Goal: Transaction & Acquisition: Book appointment/travel/reservation

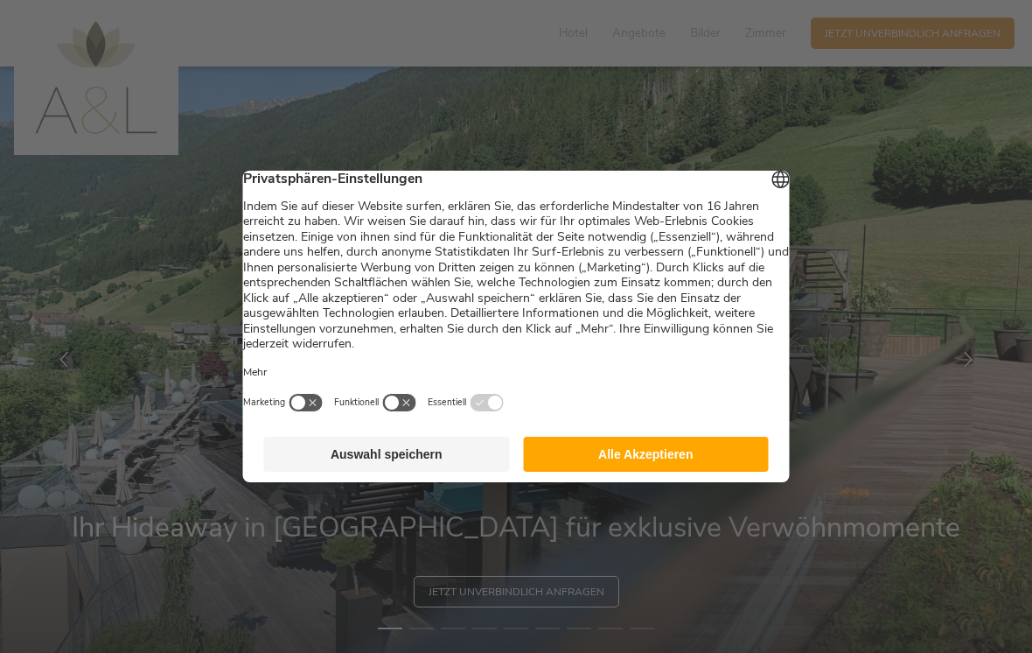
click at [682, 453] on button "Alle Akzeptieren" at bounding box center [646, 454] width 246 height 35
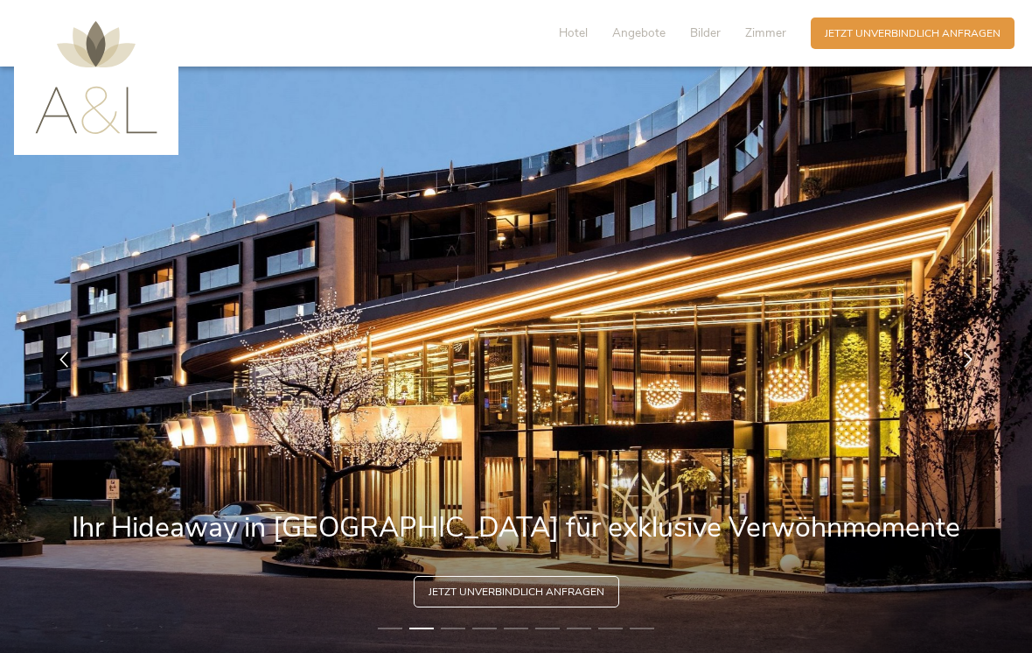
click at [583, 28] on span "Hotel" at bounding box center [573, 32] width 29 height 17
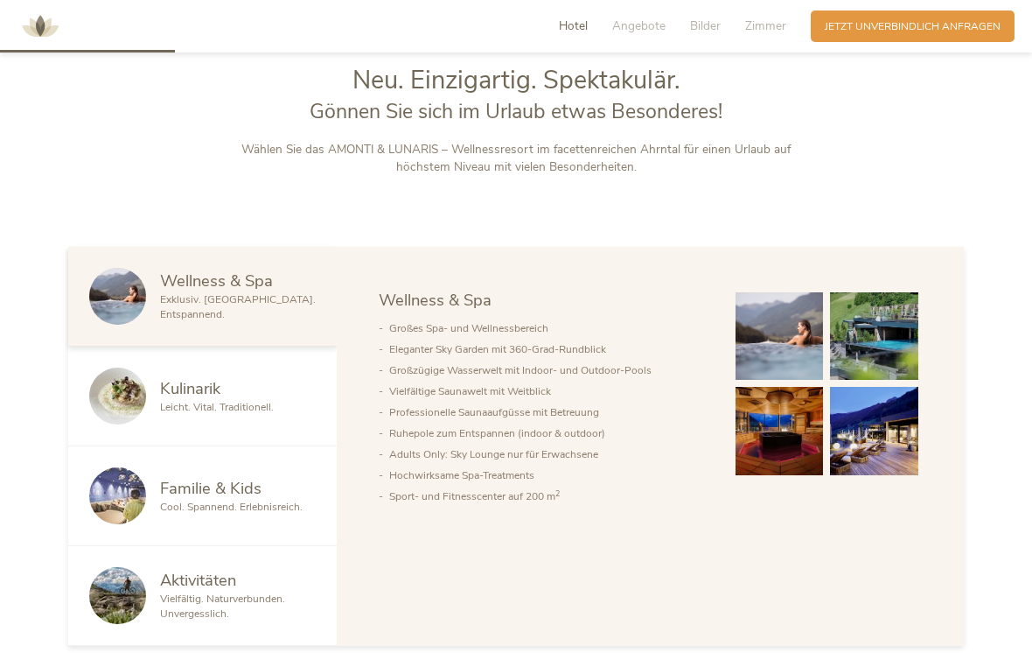
scroll to position [742, 0]
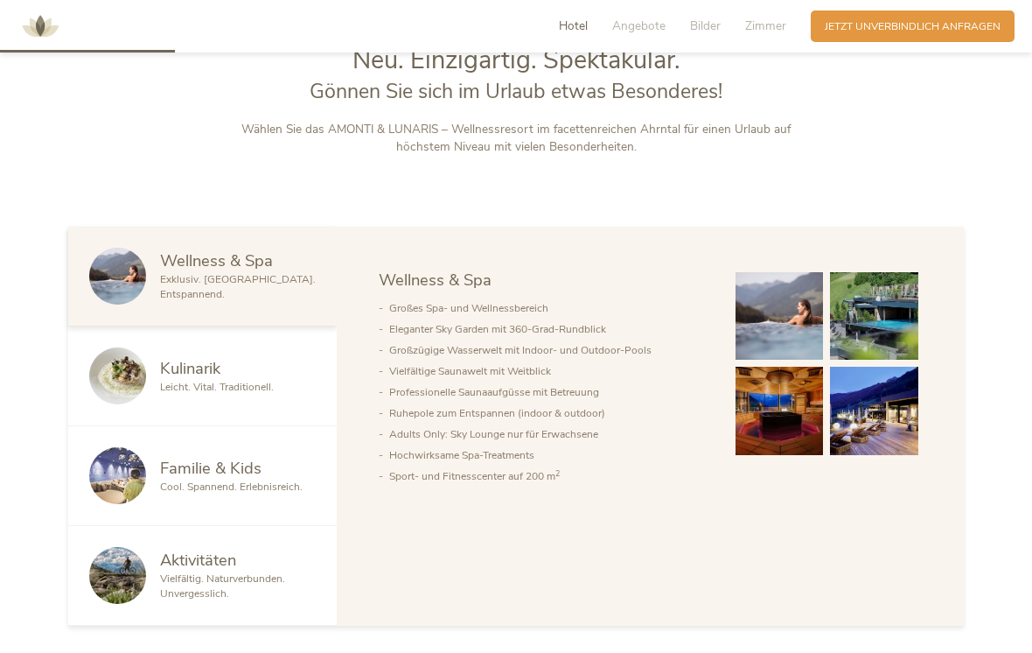
click at [649, 11] on div "Hotel Angebote Bilder Zimmer" at bounding box center [676, 25] width 269 height 31
click at [646, 26] on span "Angebote" at bounding box center [638, 25] width 53 height 17
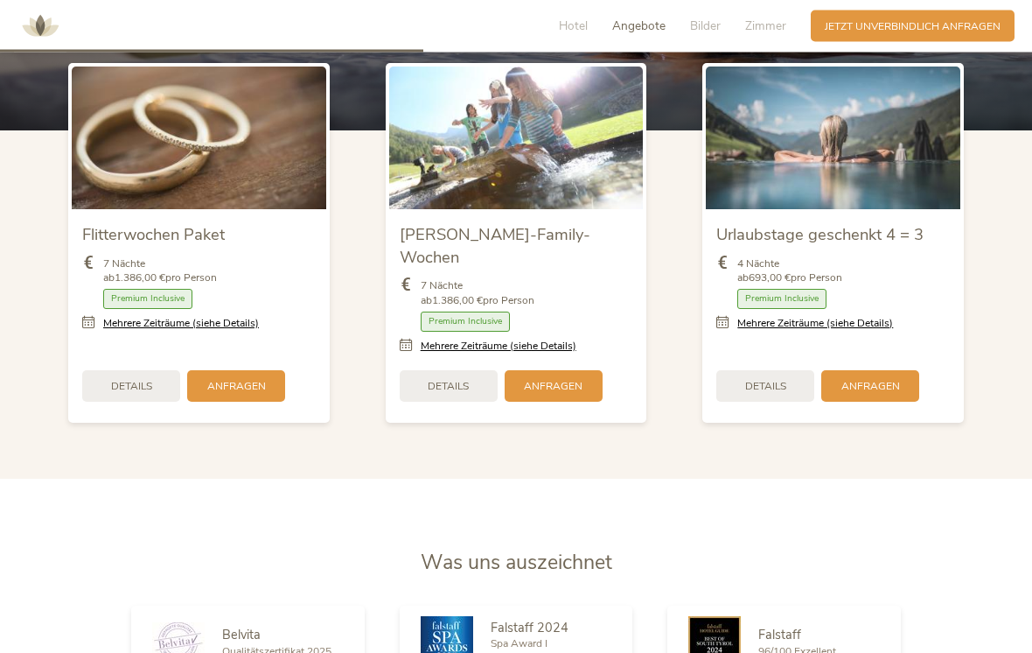
scroll to position [1786, 0]
click at [861, 331] on link "Mehrere Zeiträume (siehe Details)" at bounding box center [815, 323] width 156 height 15
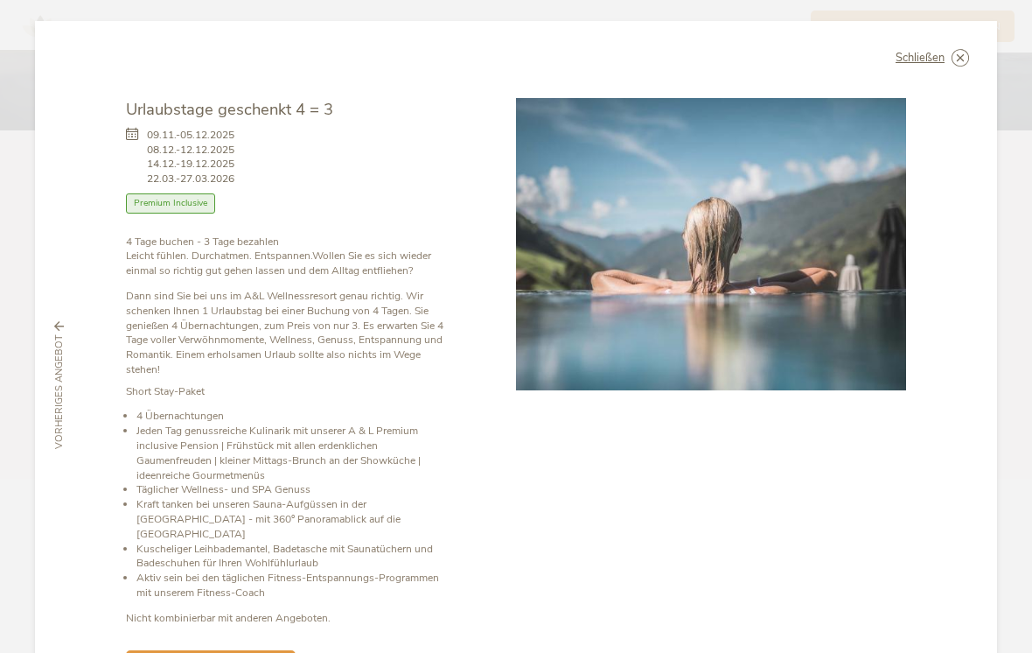
click at [0, 0] on icon at bounding box center [0, 0] width 0 height 0
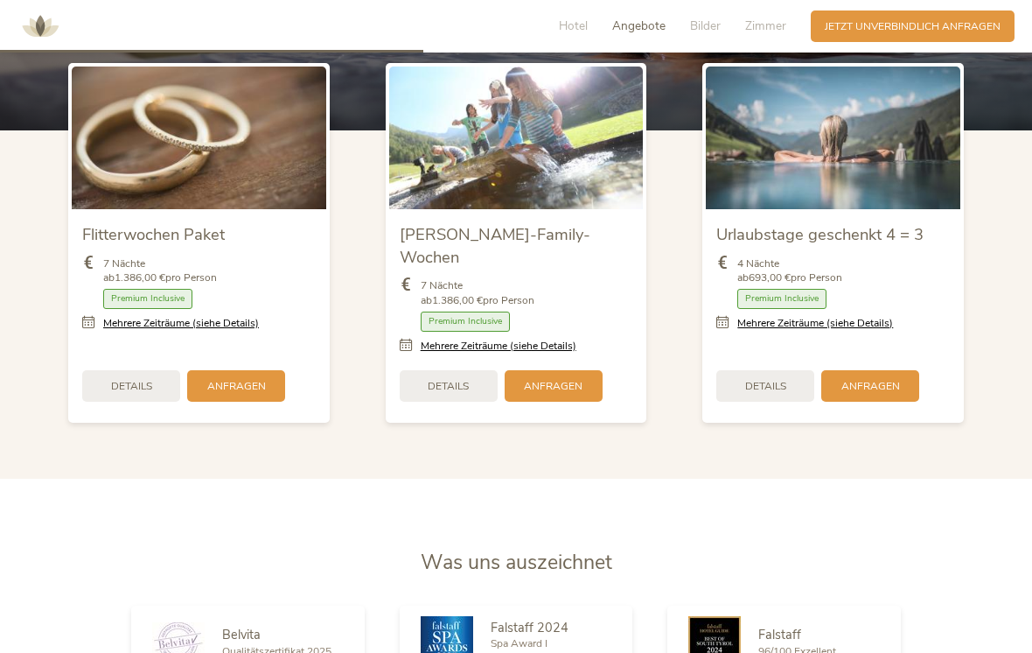
click at [762, 27] on span "Zimmer" at bounding box center [765, 25] width 41 height 17
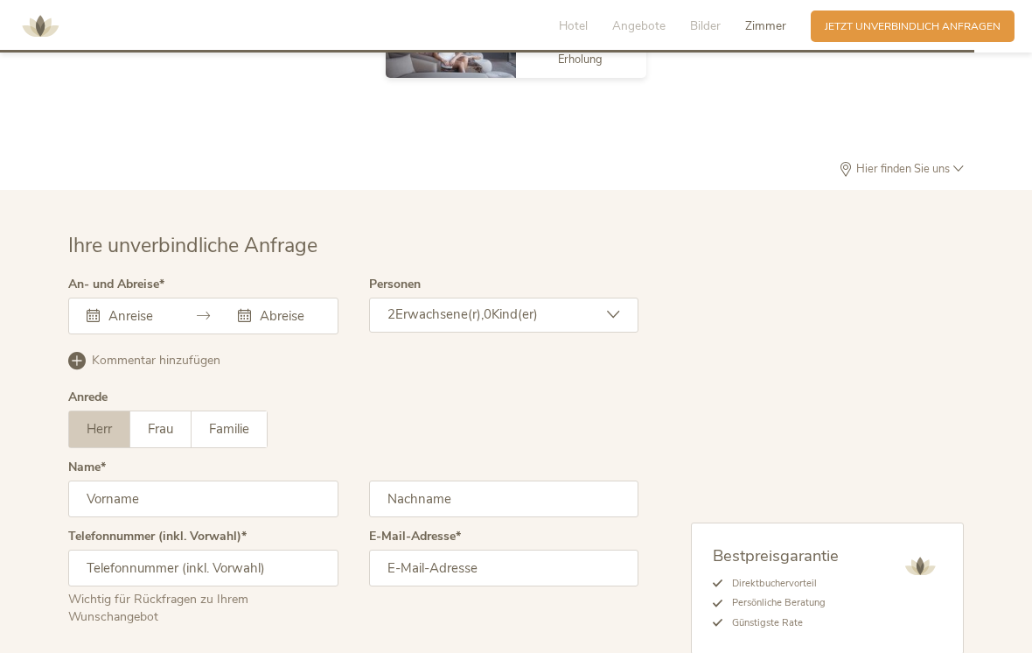
scroll to position [4356, 0]
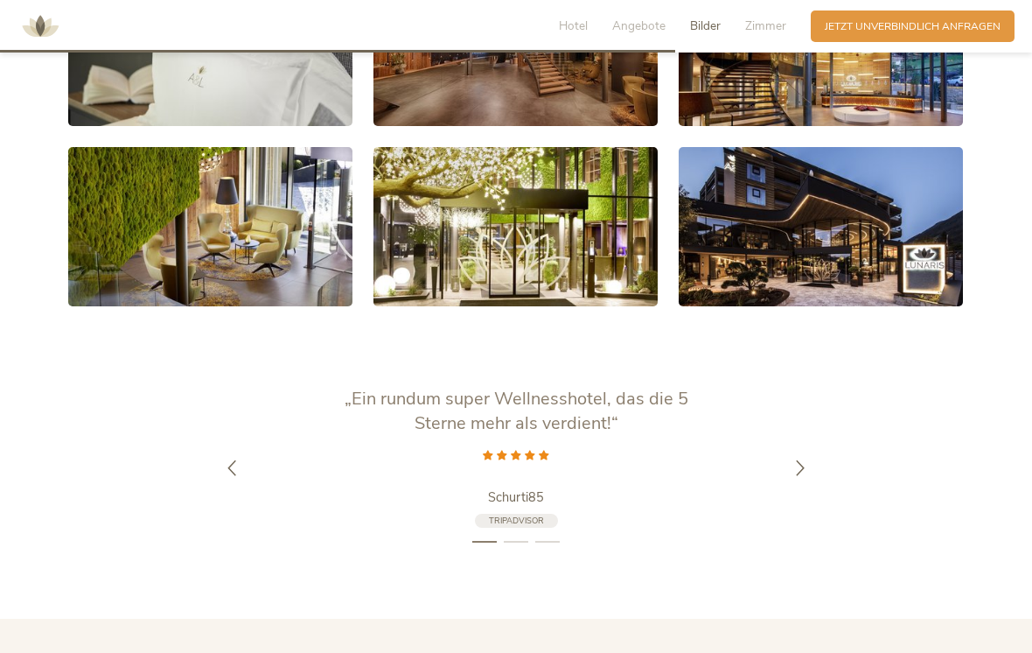
click at [562, 32] on span "Hotel" at bounding box center [573, 25] width 29 height 17
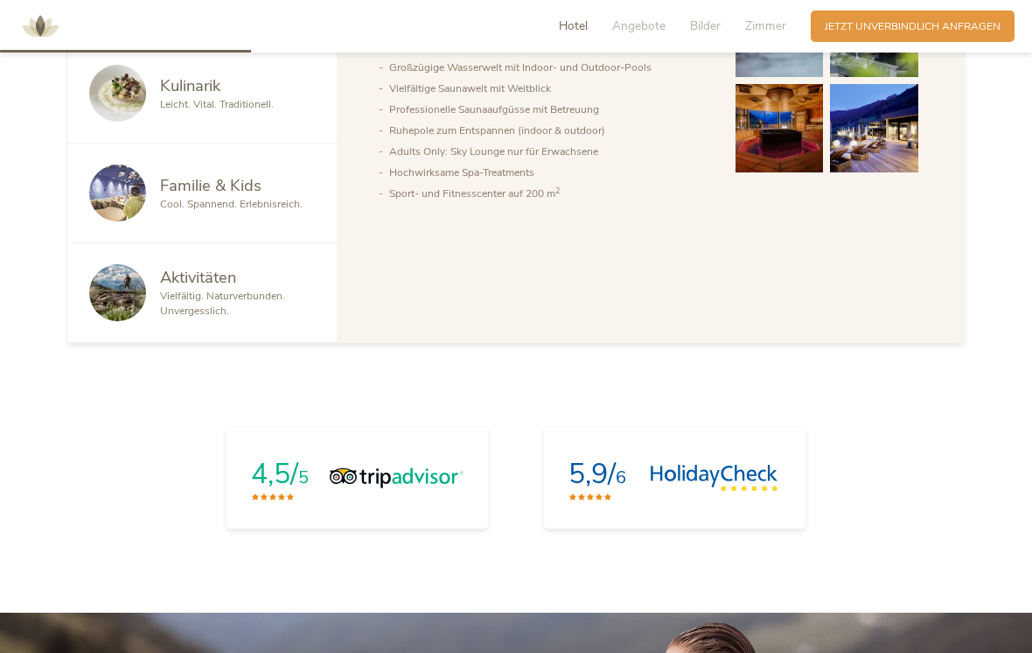
scroll to position [742, 0]
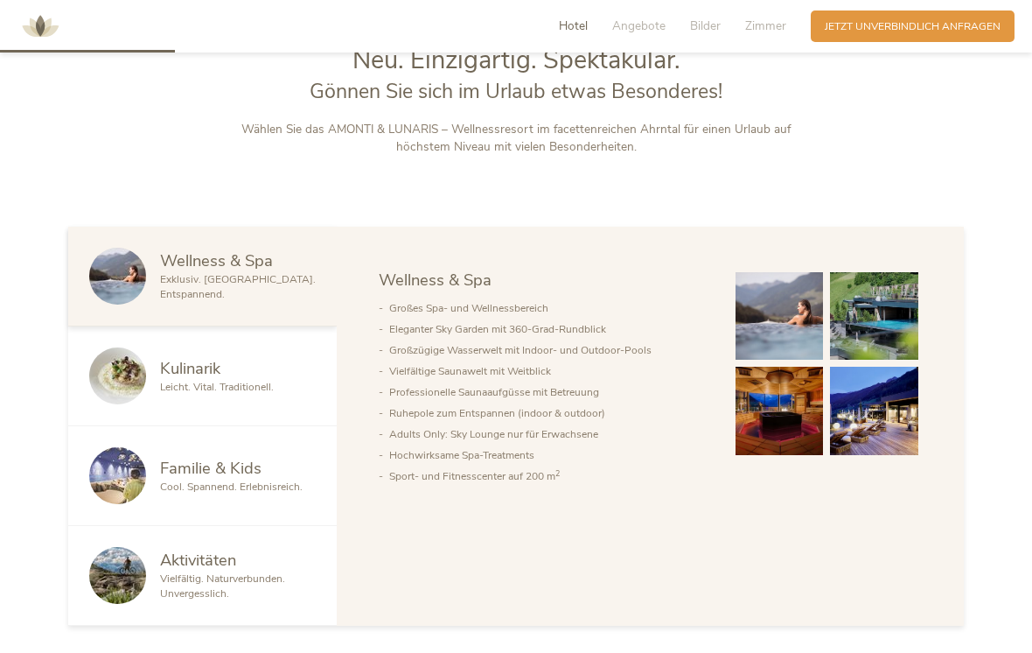
click at [732, 321] on link at bounding box center [779, 316] width 95 height 95
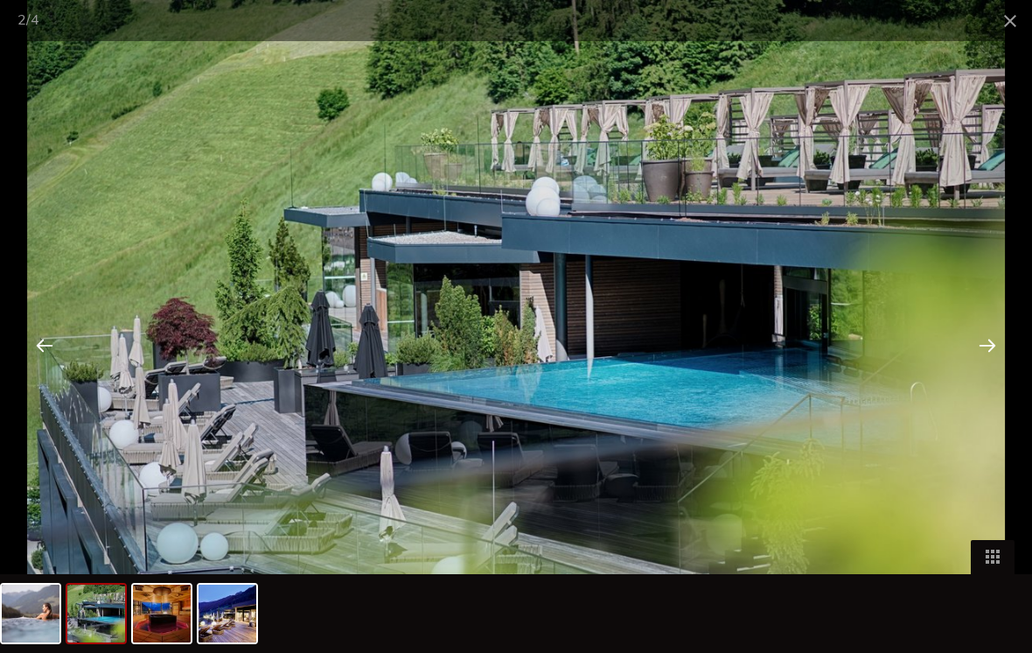
click at [1008, 21] on span at bounding box center [1011, 20] width 44 height 41
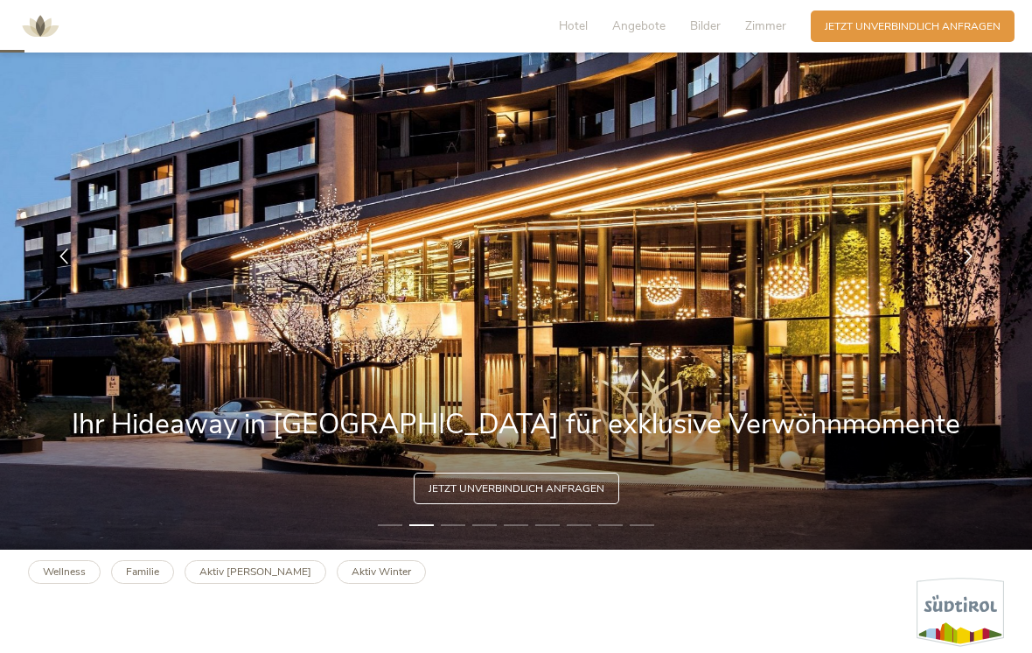
scroll to position [0, 0]
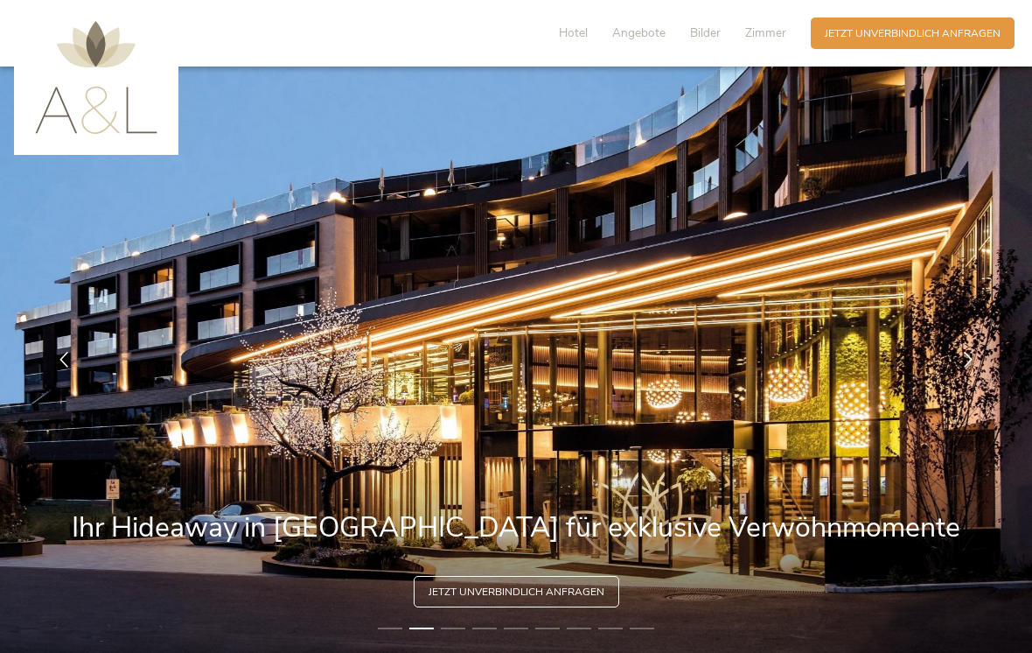
click at [86, 133] on img at bounding box center [96, 77] width 122 height 113
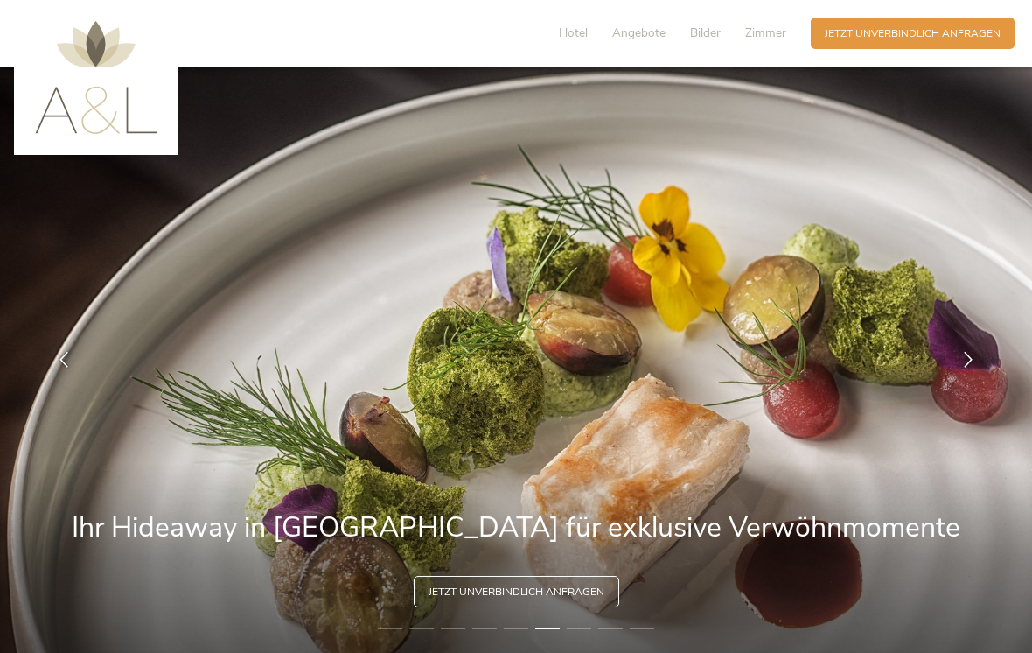
click at [636, 41] on span "Angebote" at bounding box center [638, 32] width 53 height 17
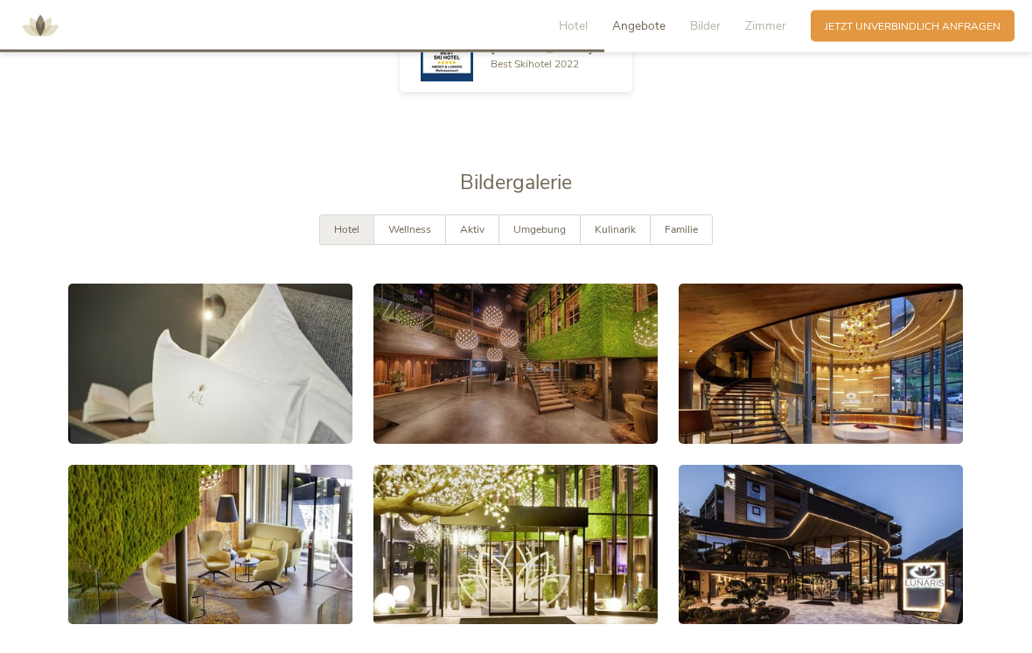
scroll to position [2548, 0]
click at [609, 232] on span "Kulinarik" at bounding box center [615, 229] width 41 height 14
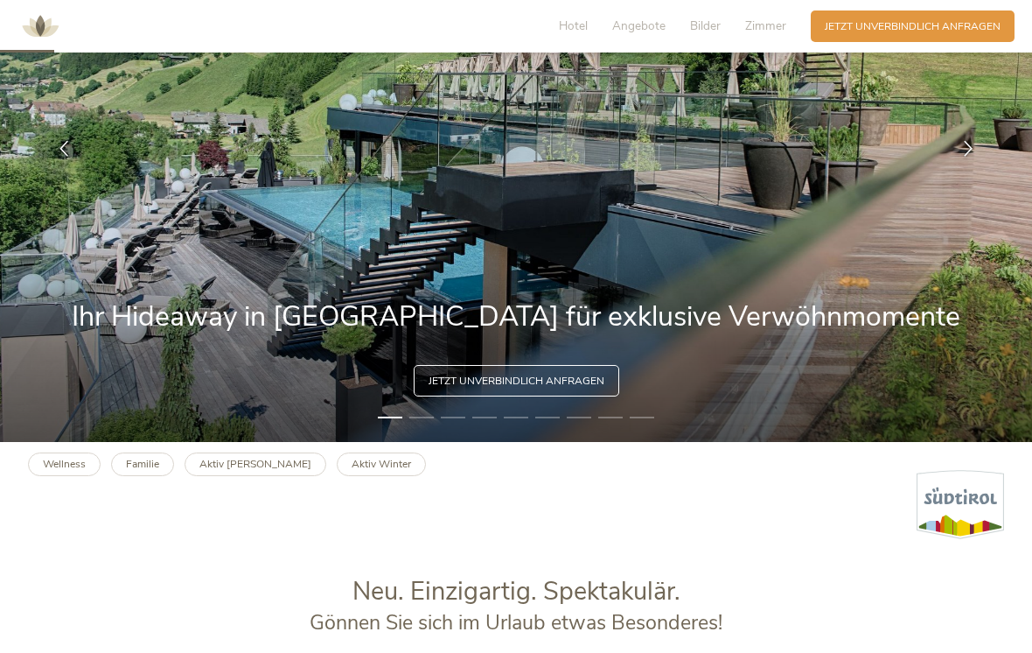
scroll to position [0, 0]
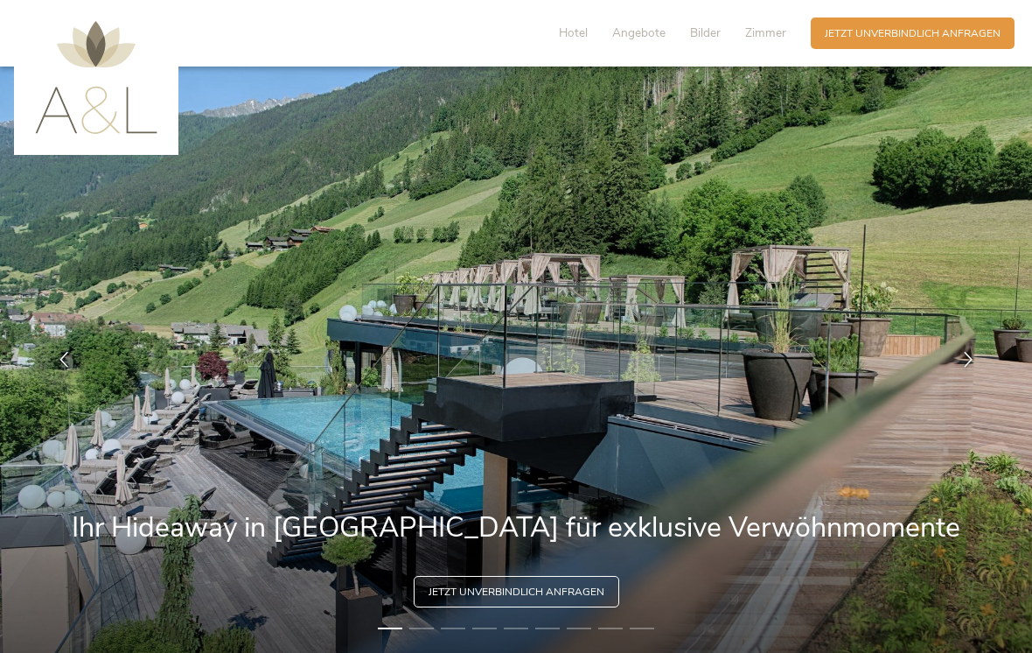
click at [775, 29] on span "Zimmer" at bounding box center [765, 32] width 41 height 17
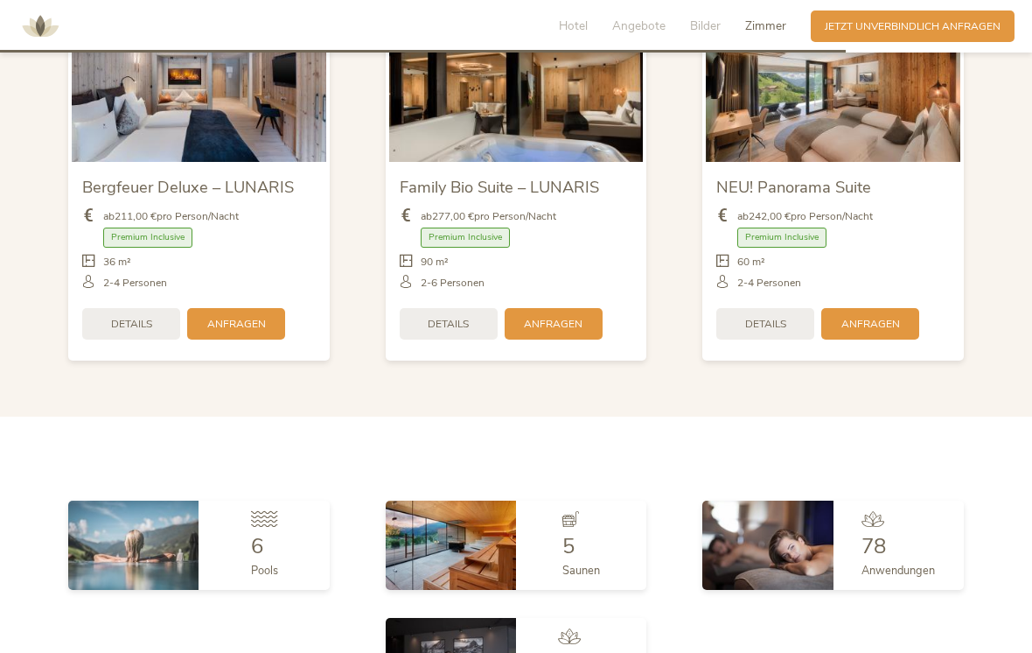
scroll to position [3605, 0]
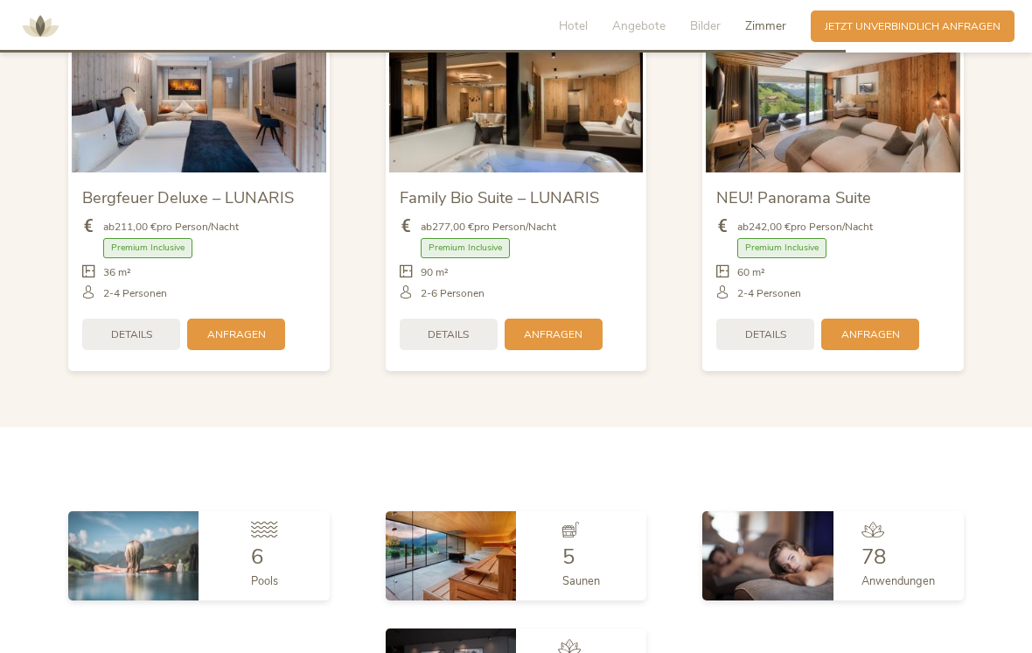
click at [658, 28] on span "Angebote" at bounding box center [638, 25] width 53 height 17
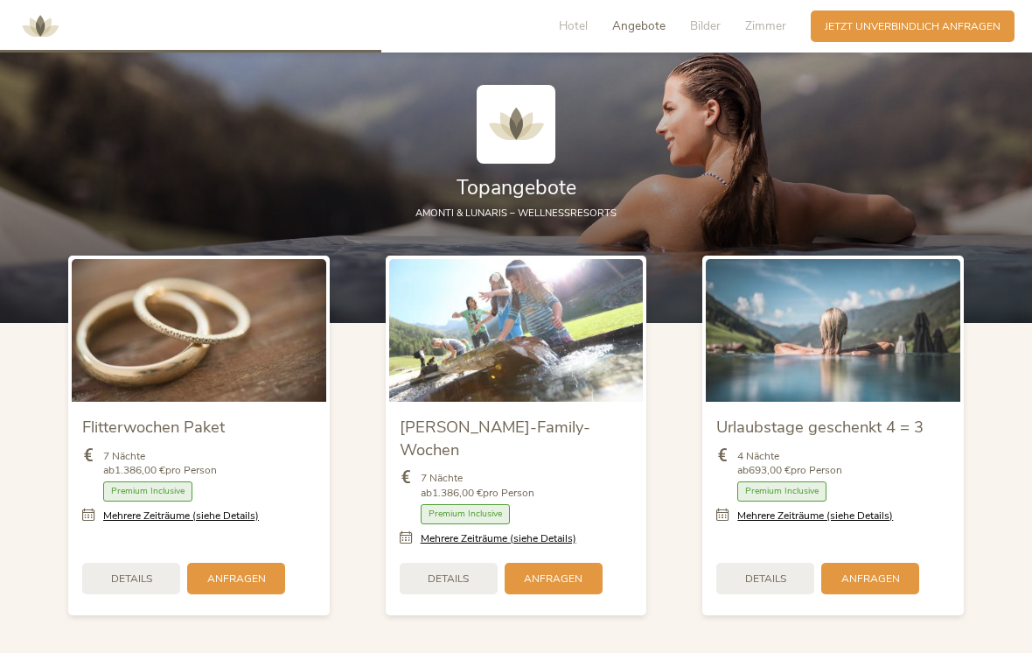
scroll to position [1592, 0]
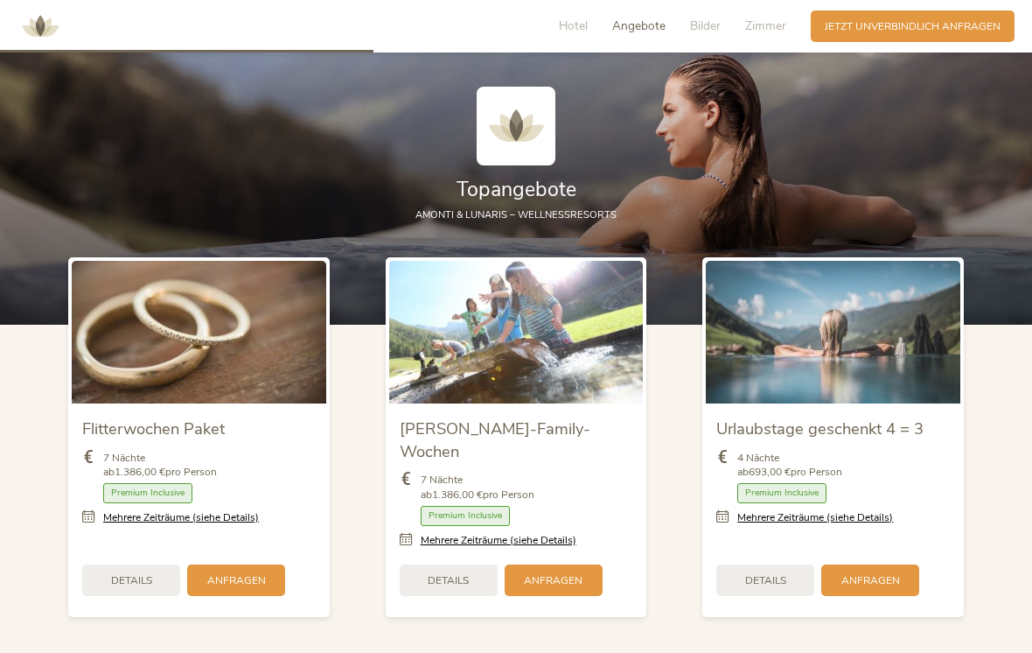
click at [588, 12] on div "Hotel Angebote Bilder Zimmer" at bounding box center [676, 25] width 269 height 31
click at [574, 29] on span "Hotel" at bounding box center [573, 25] width 29 height 17
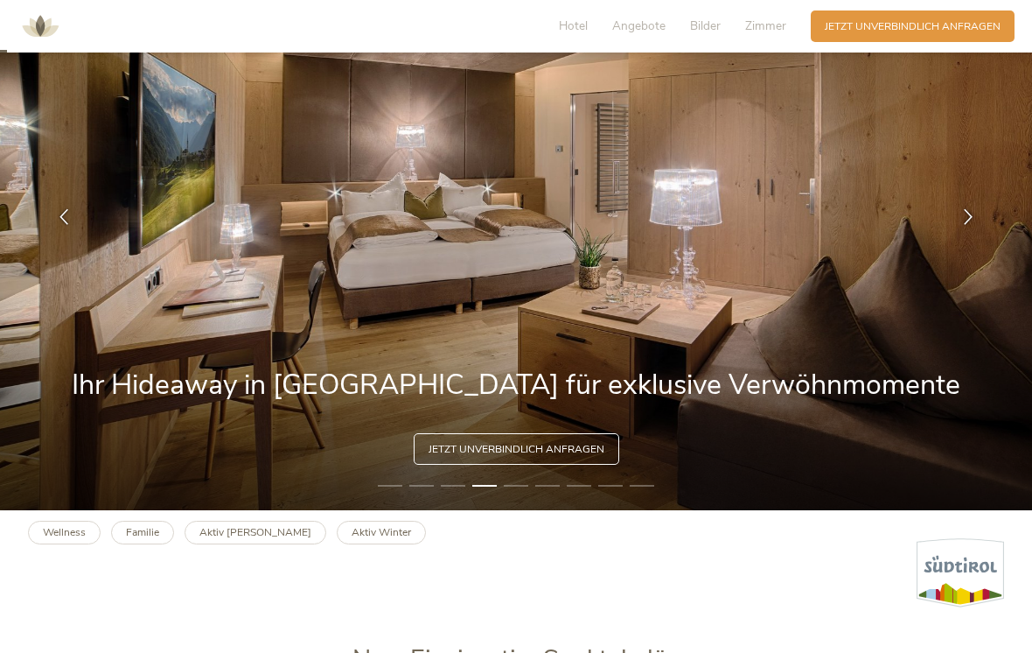
scroll to position [0, 0]
